Goal: Check status

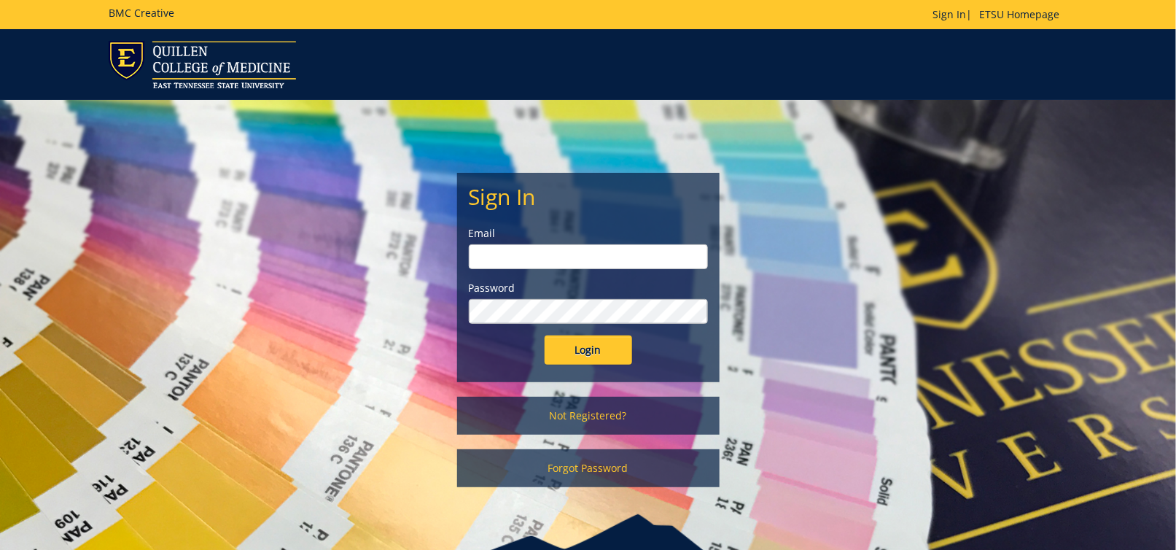
click at [571, 254] on input "email" at bounding box center [588, 256] width 239 height 25
type input "[EMAIL_ADDRESS][DOMAIN_NAME]"
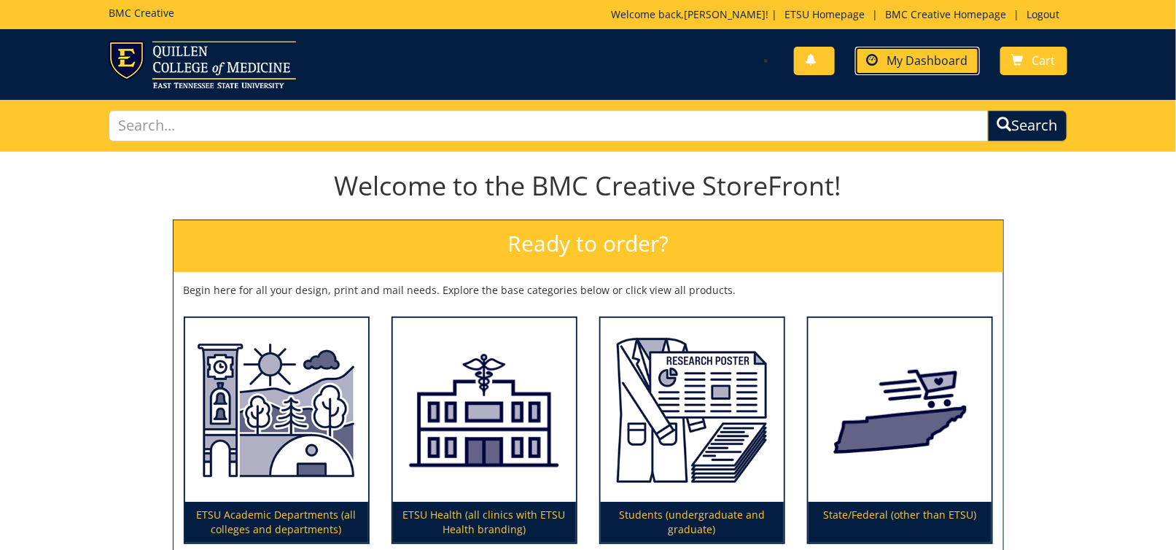
click at [891, 61] on span "My Dashboard" at bounding box center [927, 60] width 81 height 16
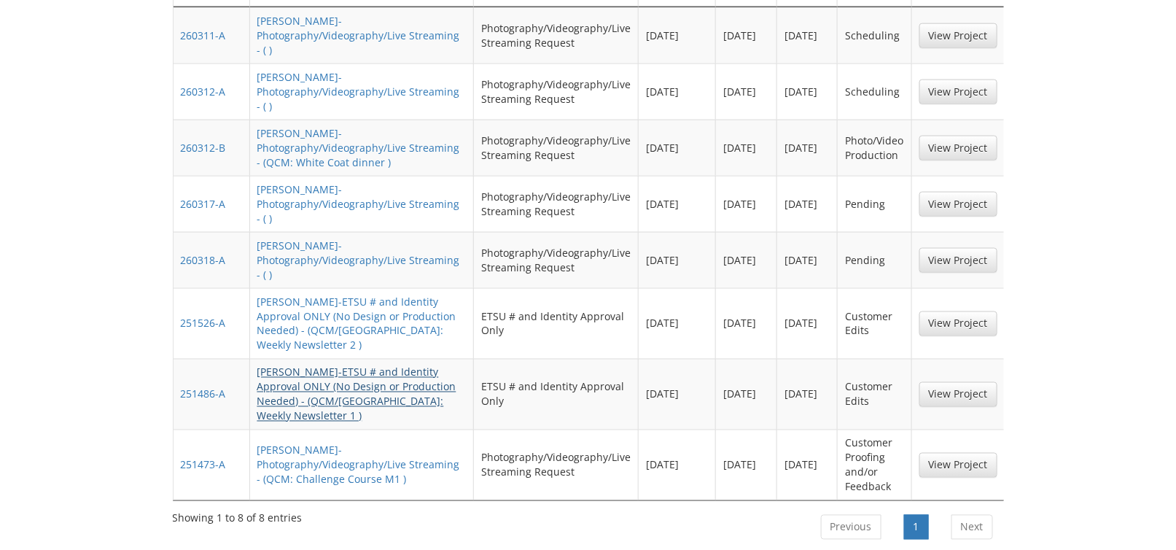
scroll to position [656, 0]
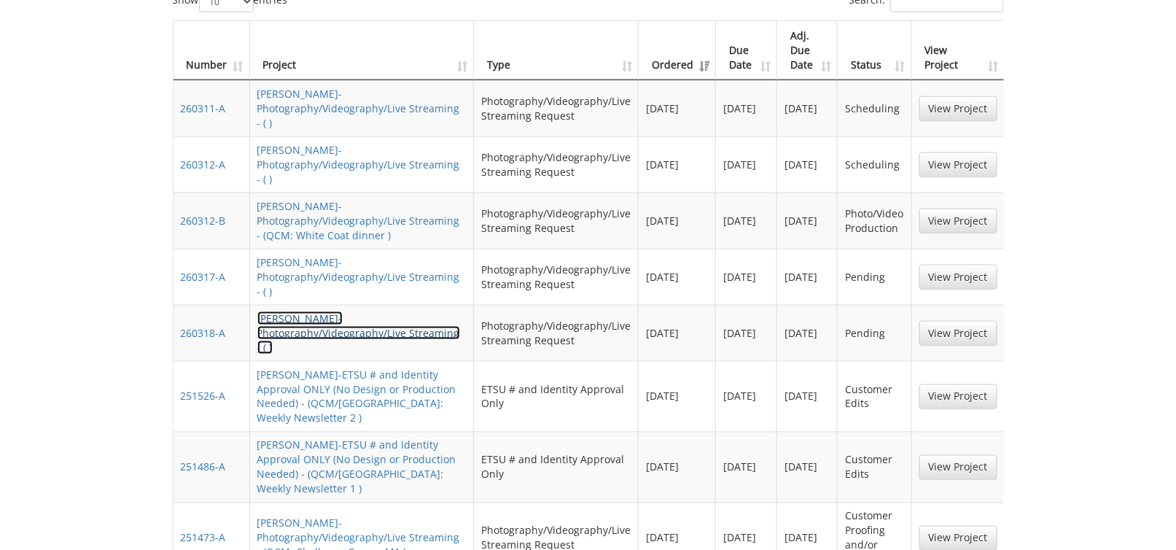
click at [334, 311] on link "GavinAndrews-Photography/Videography/Live Streaming - ( )" at bounding box center [358, 332] width 203 height 43
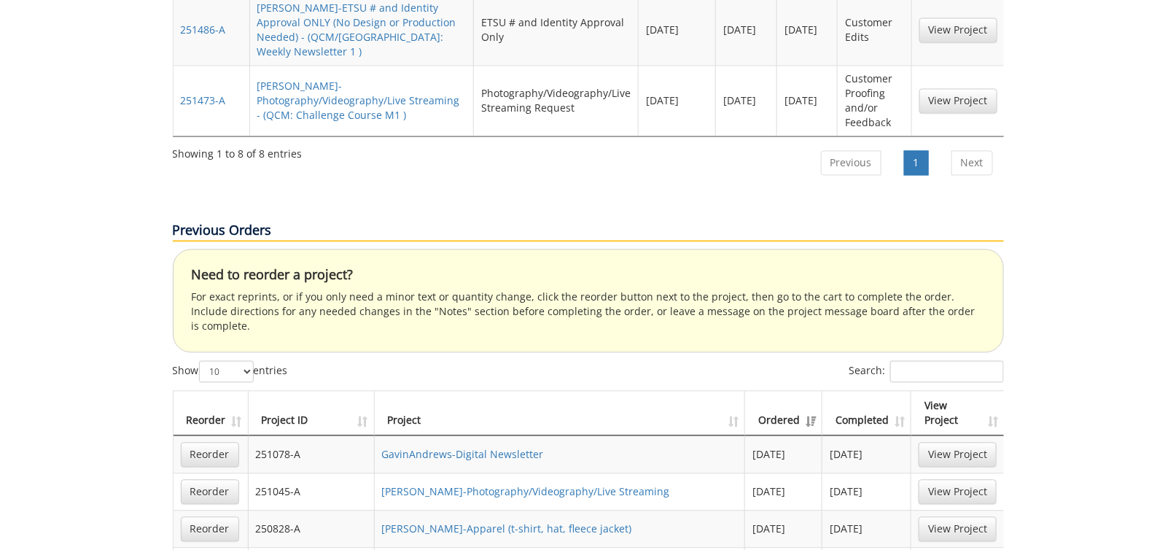
scroll to position [1166, 0]
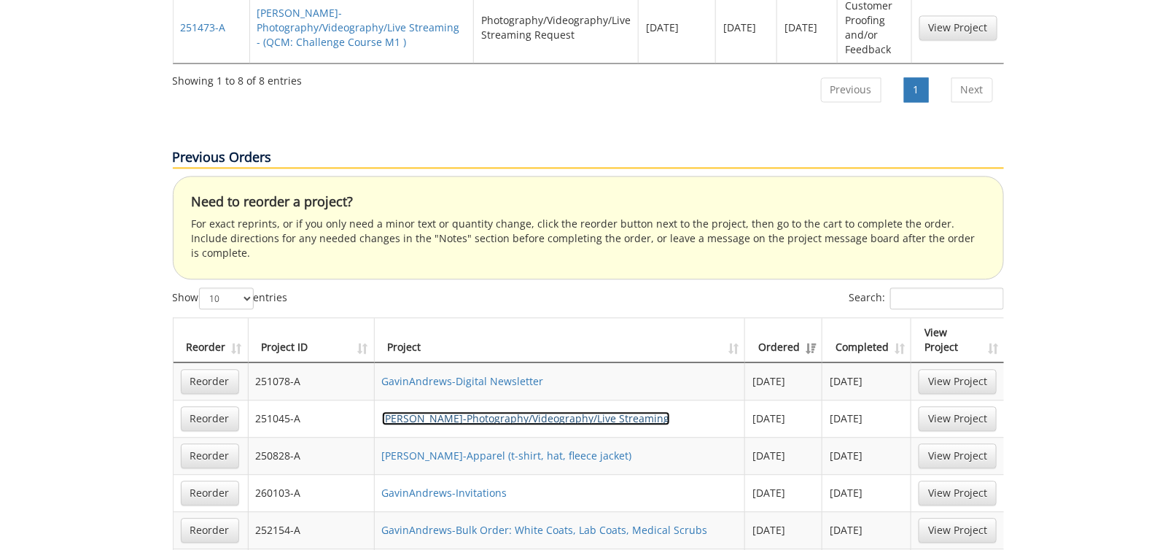
click at [644, 411] on link "[PERSON_NAME]-Photography/Videography/Live Streaming" at bounding box center [526, 418] width 288 height 14
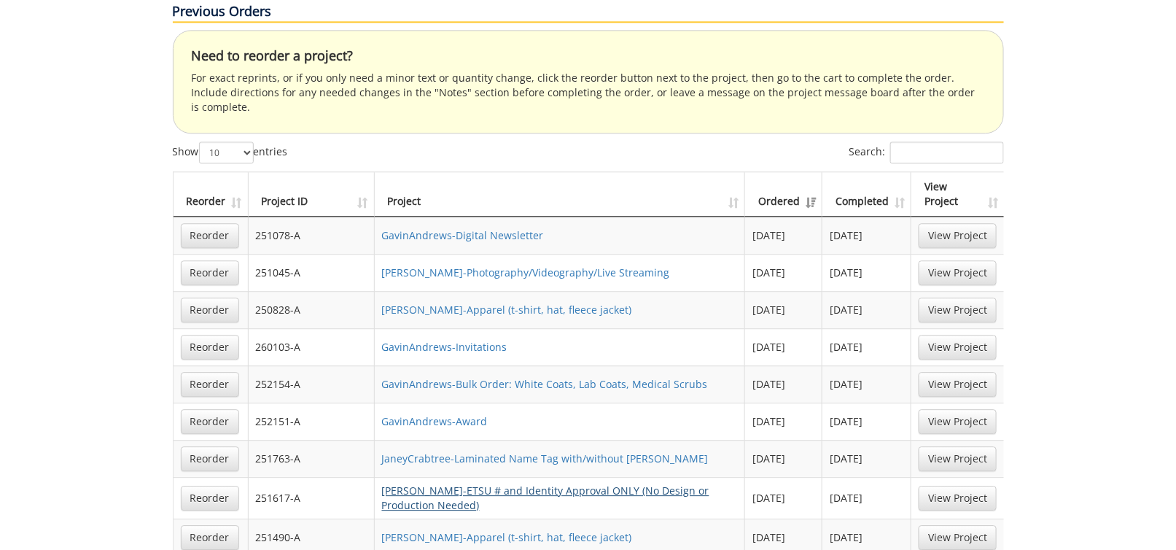
scroll to position [1385, 0]
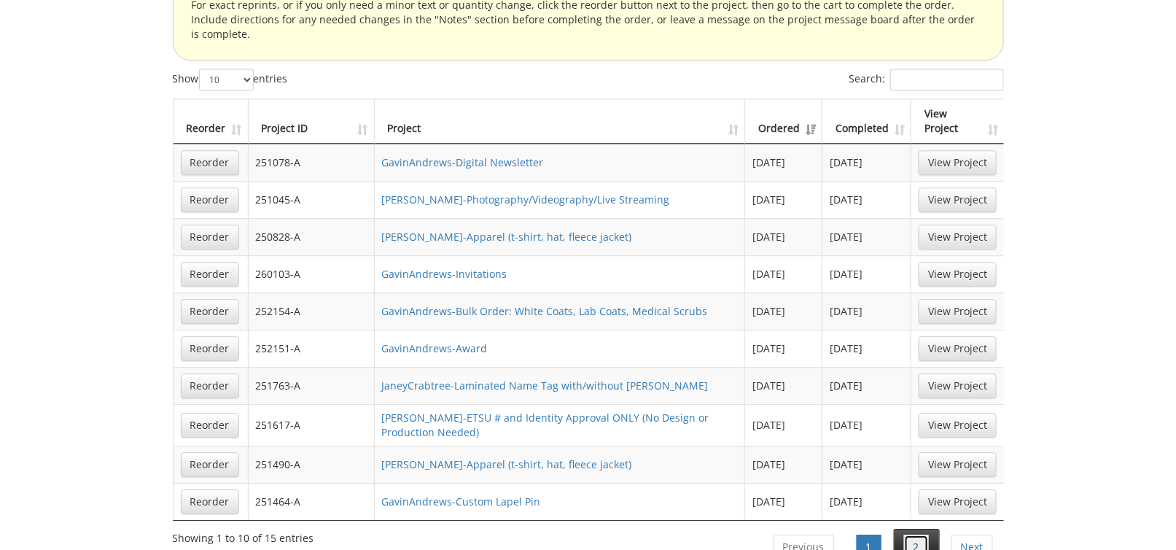
click at [921, 534] on link "2" at bounding box center [916, 546] width 25 height 25
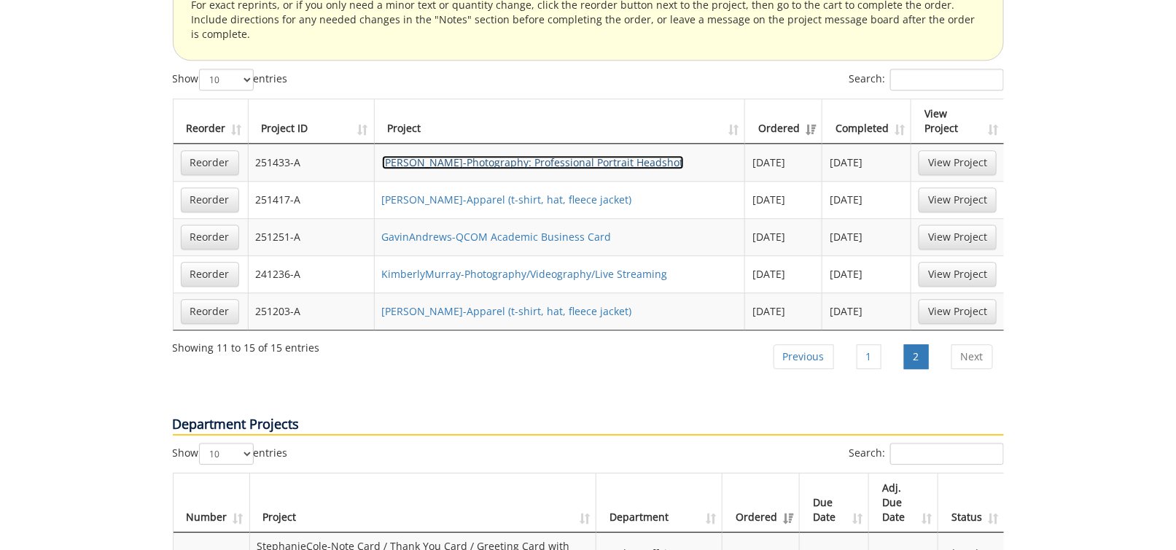
click at [474, 155] on link "[PERSON_NAME]-Photography: Professional Portrait Headshot" at bounding box center [533, 162] width 302 height 14
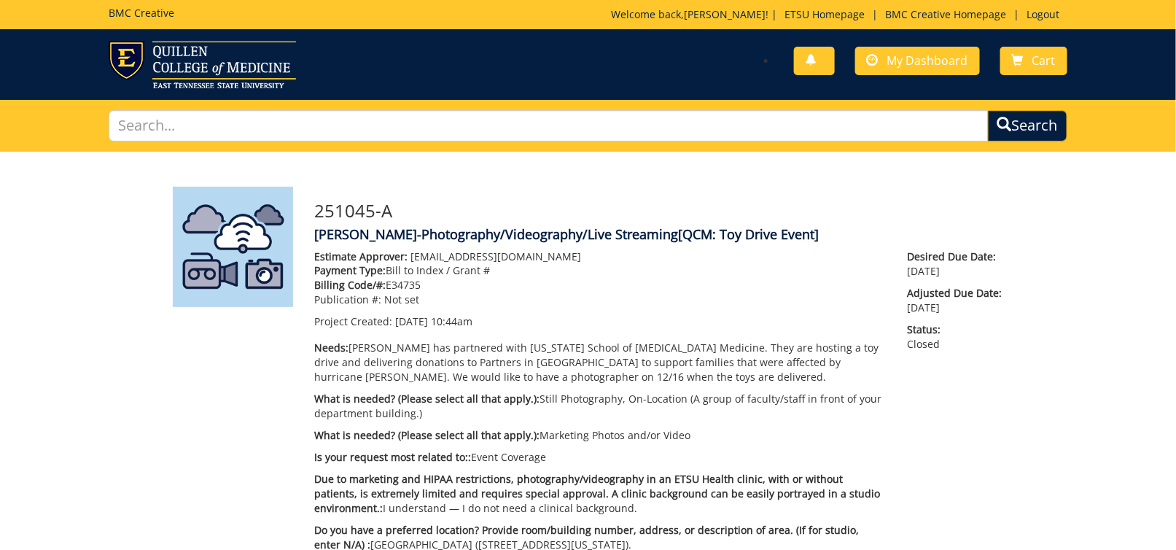
scroll to position [937, 0]
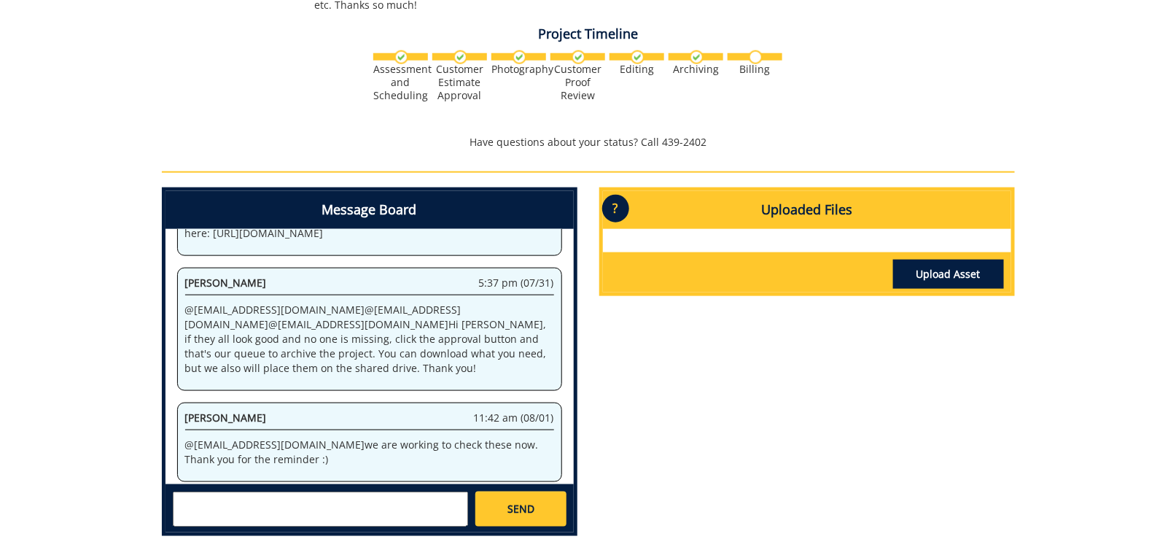
scroll to position [1190, 0]
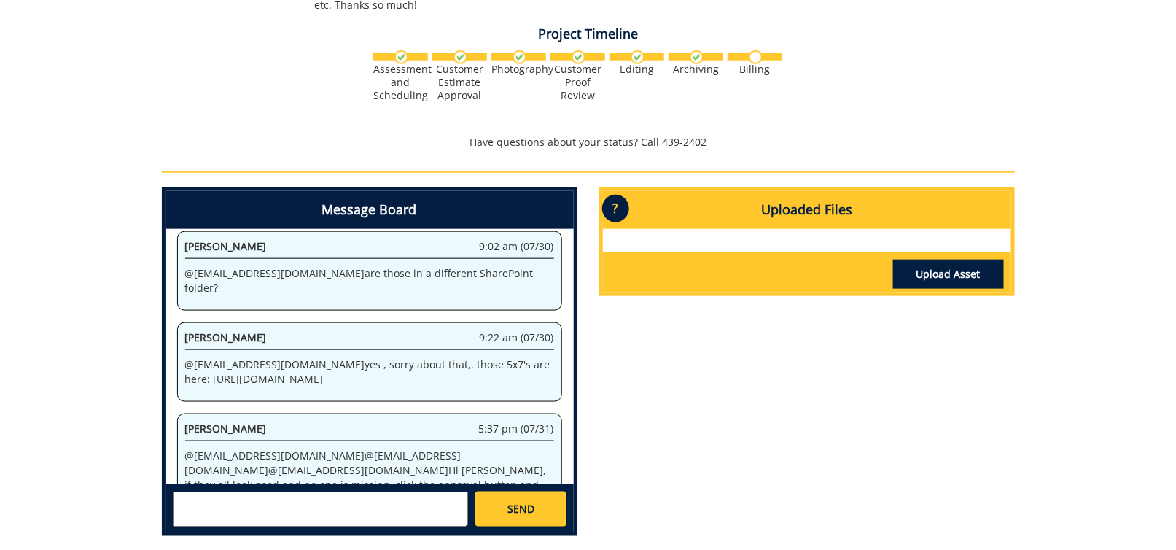
drag, startPoint x: 239, startPoint y: 377, endPoint x: 181, endPoint y: 349, distance: 64.6
click at [181, 349] on div "[PERSON_NAME] 9:22 am (07/30) @ [EMAIL_ADDRESS][DOMAIN_NAME] yes , sorry about …" at bounding box center [369, 361] width 385 height 79
copy p "[URL][DOMAIN_NAME]"
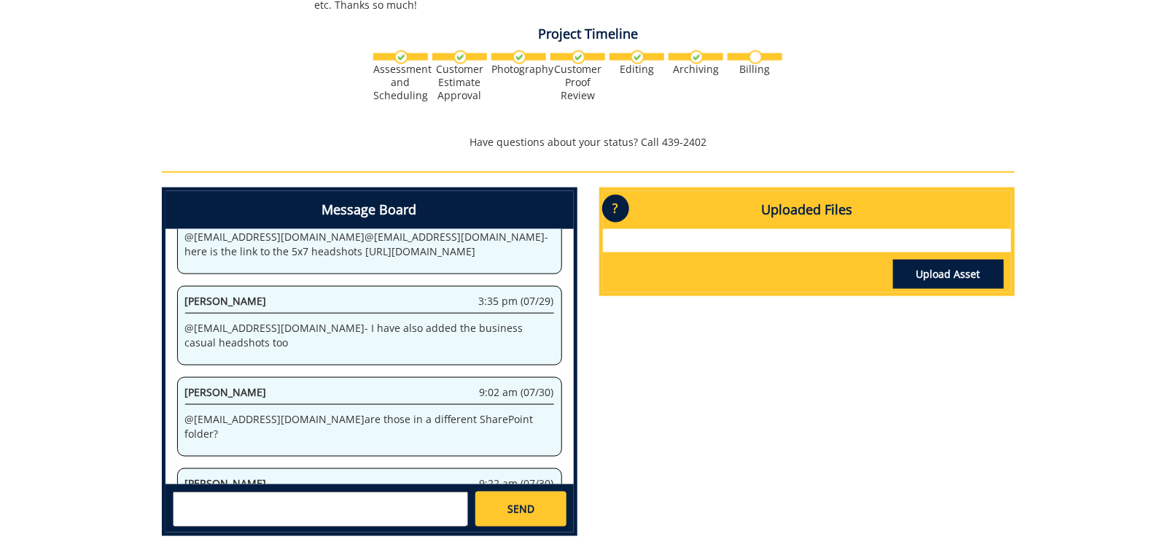
scroll to position [972, 0]
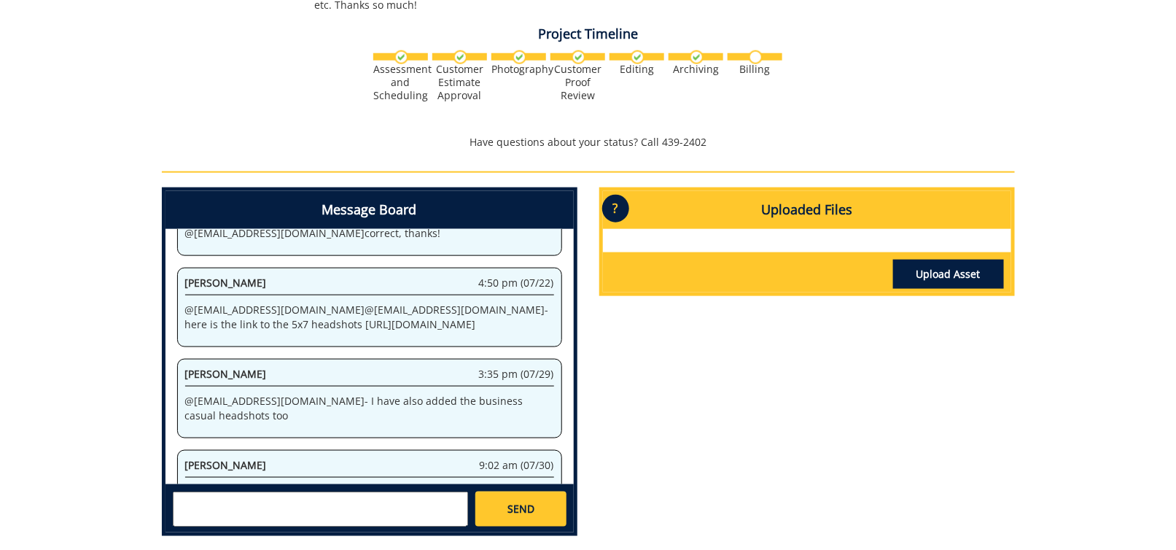
drag, startPoint x: 485, startPoint y: 304, endPoint x: 238, endPoint y: 274, distance: 248.9
click at [238, 302] on p "@ [EMAIL_ADDRESS][DOMAIN_NAME] @ [EMAIL_ADDRESS][DOMAIN_NAME] - here is the lin…" at bounding box center [369, 316] width 369 height 29
copy p "[URL][DOMAIN_NAME]"
click at [985, 66] on div "Assessment and Scheduling Customer Estimate Approval" at bounding box center [588, 86] width 853 height 76
